Goal: Information Seeking & Learning: Learn about a topic

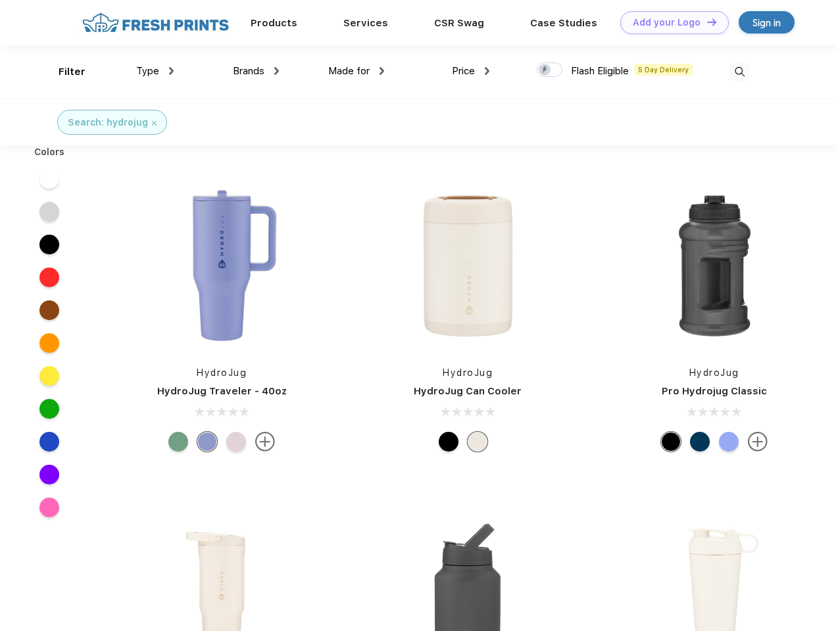
click at [669, 22] on link "Add your Logo Design Tool" at bounding box center [674, 22] width 108 height 23
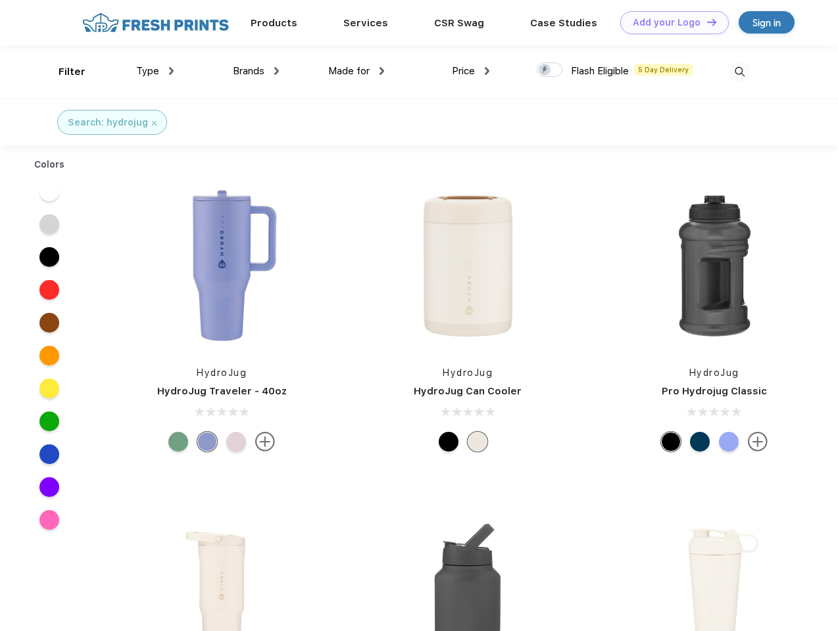
click at [63, 72] on div "Filter" at bounding box center [72, 71] width 27 height 15
click at [155, 71] on span "Type" at bounding box center [147, 71] width 23 height 12
click at [256, 71] on span "Brands" at bounding box center [249, 71] width 32 height 12
click at [356, 71] on span "Made for" at bounding box center [348, 71] width 41 height 12
click at [471, 71] on span "Price" at bounding box center [463, 71] width 23 height 12
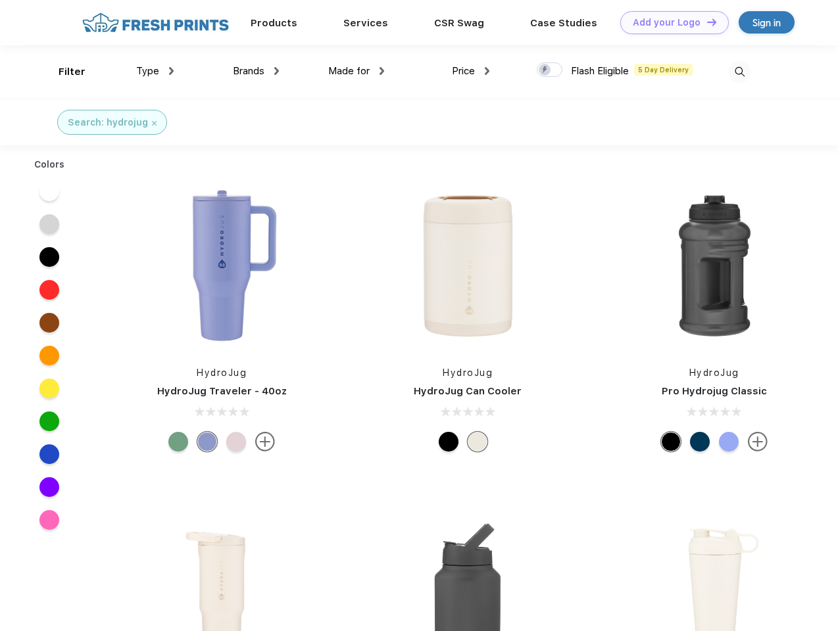
click at [550, 70] on div at bounding box center [550, 69] width 26 height 14
click at [545, 70] on input "checkbox" at bounding box center [541, 66] width 9 height 9
click at [739, 72] on img at bounding box center [740, 72] width 22 height 22
click at [49, 181] on div at bounding box center [49, 191] width 20 height 20
